Goal: Information Seeking & Learning: Learn about a topic

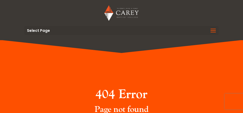
click at [50, 43] on div "404 Error Page not found Return to home Contact us" at bounding box center [121, 100] width 243 height 120
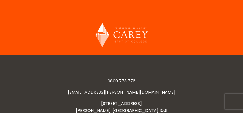
scroll to position [105, 0]
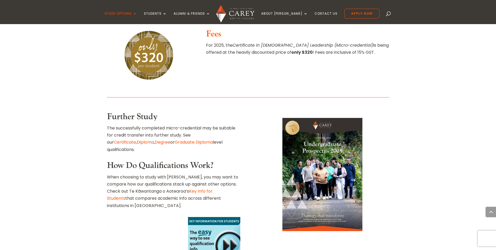
scroll to position [785, 0]
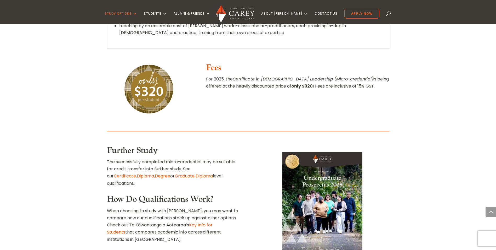
click at [137, 173] on link "Diploma" at bounding box center [145, 176] width 17 height 6
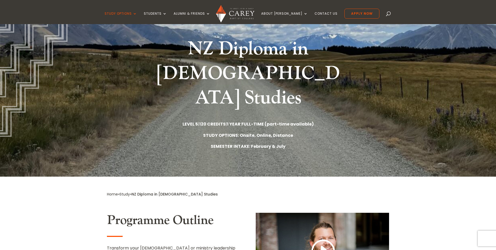
scroll to position [52, 0]
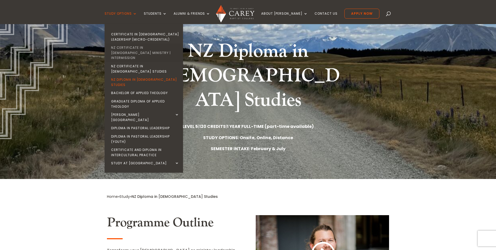
click at [161, 47] on link "NZ Certificate in [DEMOGRAPHIC_DATA] Ministry | Intermission" at bounding box center [145, 52] width 78 height 19
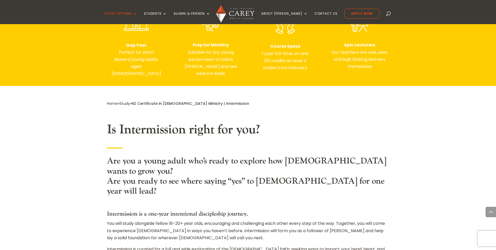
scroll to position [105, 0]
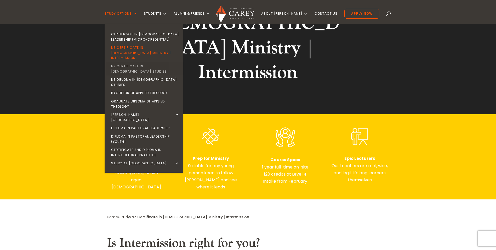
click at [152, 62] on link "NZ Certificate in [DEMOGRAPHIC_DATA] Studies" at bounding box center [145, 68] width 78 height 13
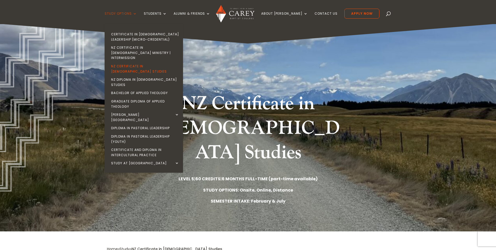
click at [137, 13] on link "Study Options" at bounding box center [121, 18] width 32 height 12
click at [155, 75] on link "NZ Diploma in [DEMOGRAPHIC_DATA] Studies" at bounding box center [145, 81] width 78 height 13
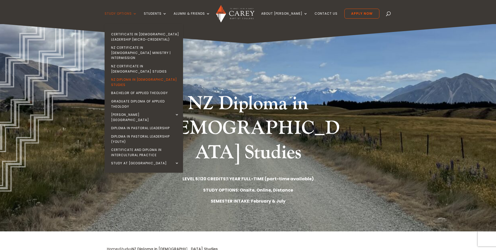
click at [137, 14] on link "Study Options" at bounding box center [121, 18] width 32 height 12
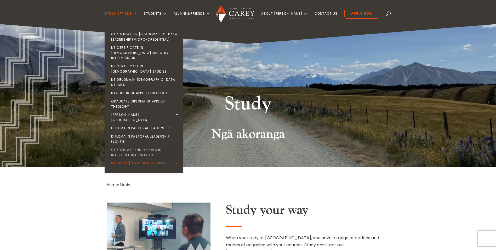
click at [156, 145] on link "Certificate and Diploma in Intercultural Practice" at bounding box center [145, 151] width 78 height 13
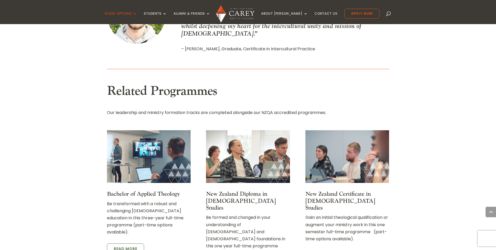
scroll to position [654, 0]
